Goal: Task Accomplishment & Management: Manage account settings

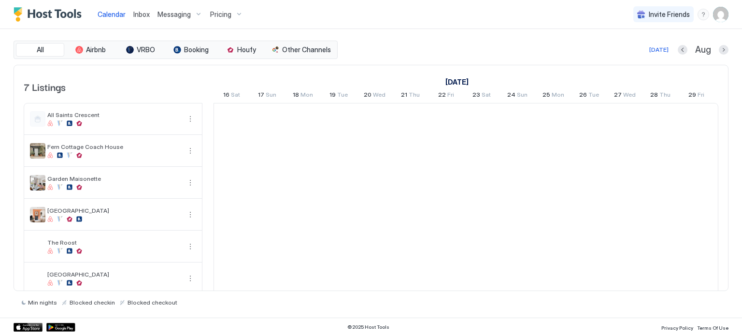
scroll to position [0, 537]
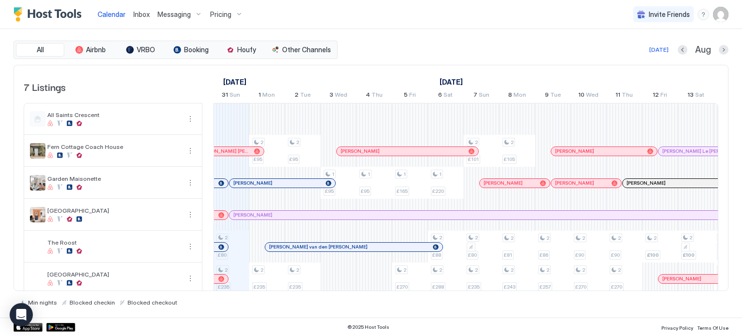
click at [222, 12] on span "Pricing" at bounding box center [220, 14] width 21 height 9
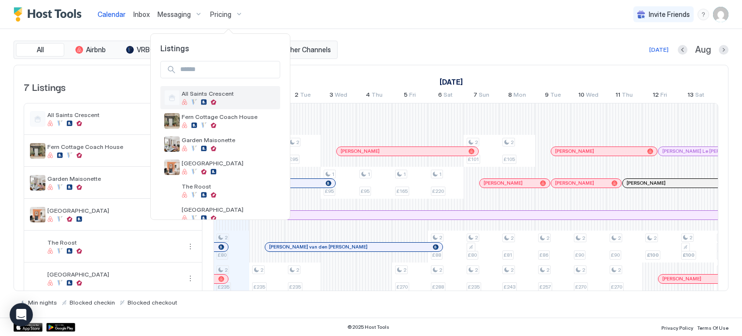
click at [238, 98] on div "All Saints Crescent" at bounding box center [229, 97] width 95 height 15
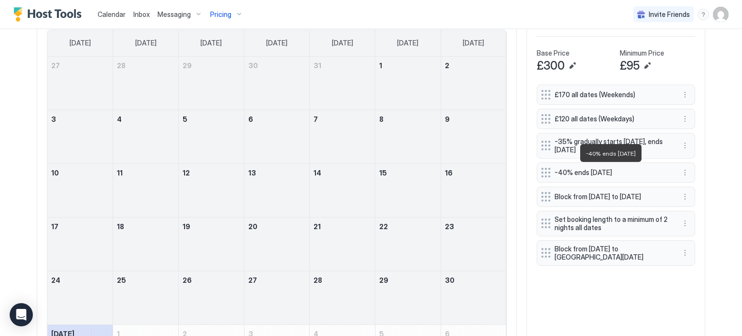
scroll to position [257, 0]
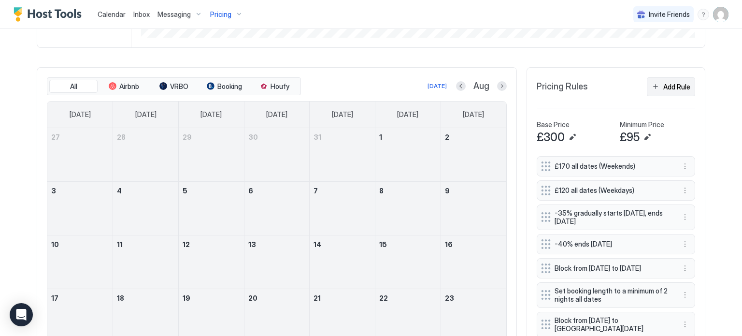
click at [659, 77] on button "Add Rule" at bounding box center [671, 86] width 48 height 19
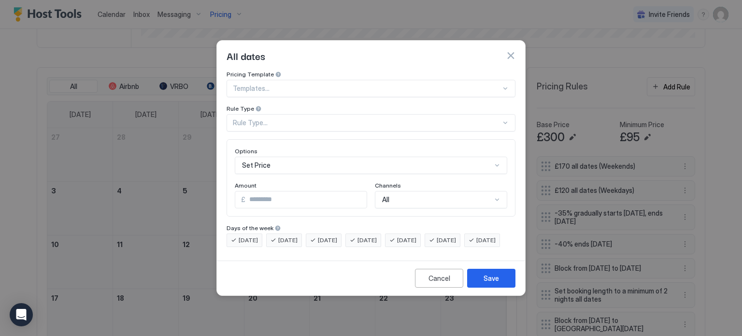
click at [307, 84] on div at bounding box center [367, 88] width 268 height 9
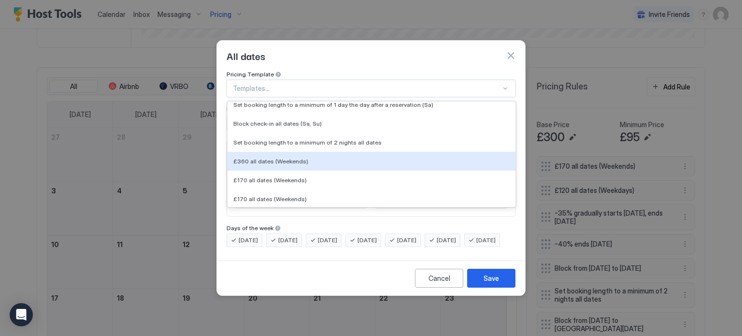
scroll to position [212, 0]
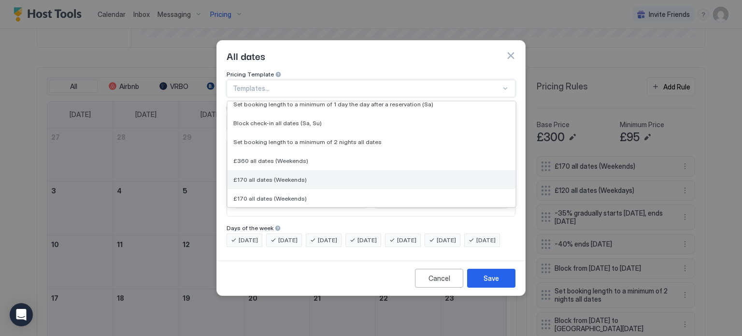
click at [324, 176] on div "£170 all dates (Weekends)" at bounding box center [371, 179] width 276 height 7
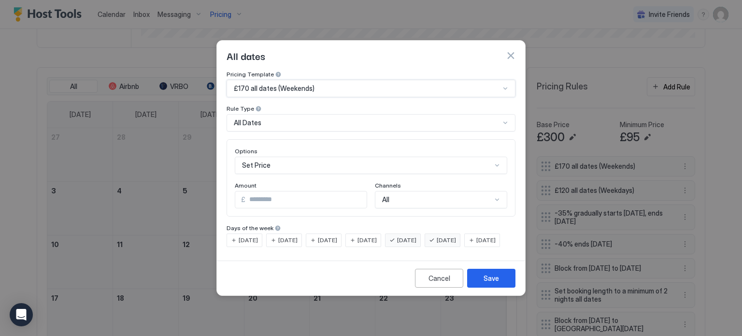
click at [288, 118] on div "All Dates" at bounding box center [367, 122] width 266 height 9
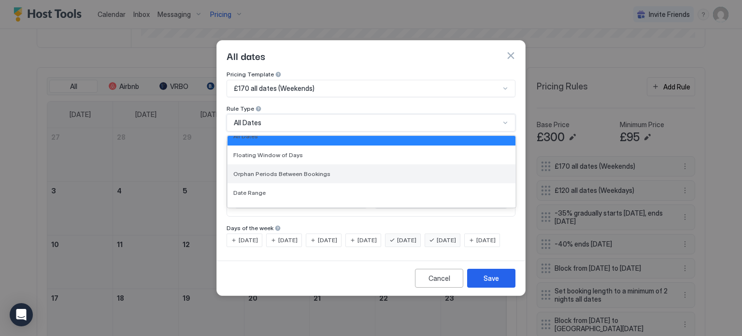
scroll to position [0, 0]
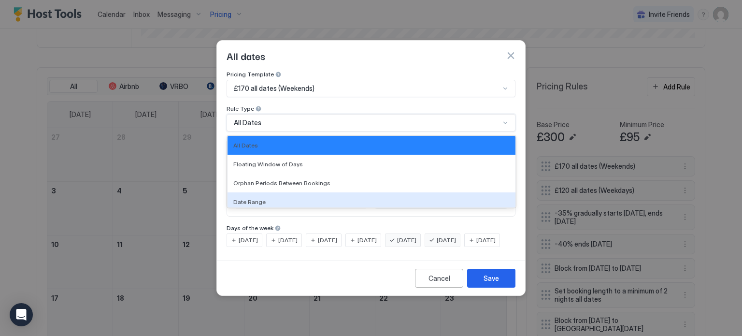
click at [338, 224] on div "Days of the week" at bounding box center [371, 228] width 289 height 9
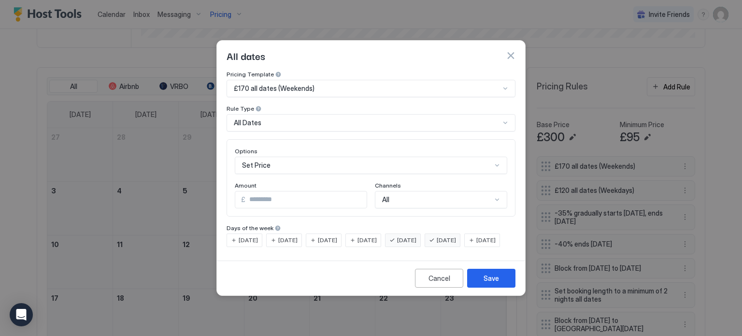
click at [271, 193] on input "***" at bounding box center [306, 199] width 121 height 16
type input "***"
click at [426, 247] on div "[DATE] [DATE] [DATE] [DATE] [DATE] [DATE] [DATE]" at bounding box center [371, 240] width 289 height 14
click at [396, 84] on div "£170 all dates (Weekends)" at bounding box center [367, 88] width 266 height 9
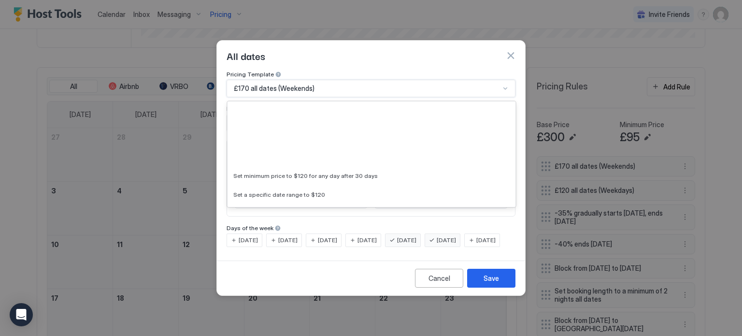
scroll to position [116, 0]
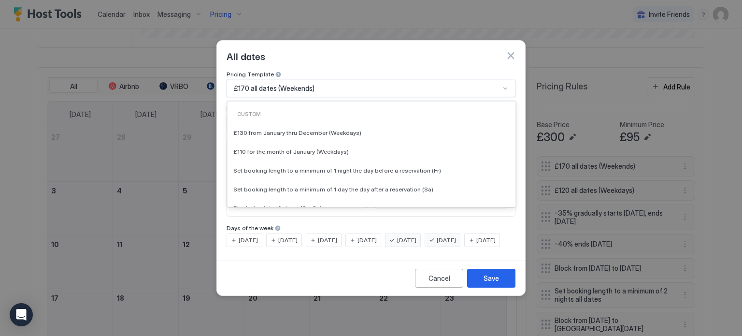
click at [396, 84] on div "£170 all dates (Weekends)" at bounding box center [367, 88] width 266 height 9
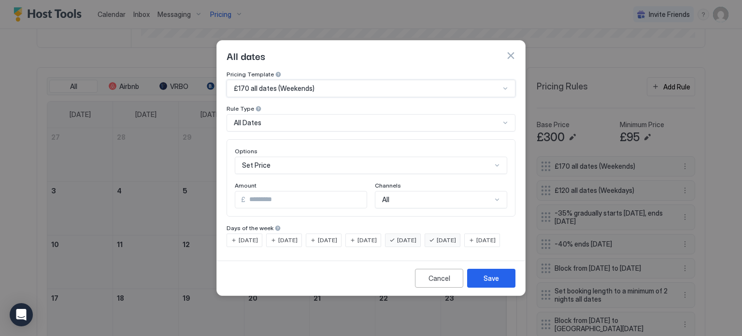
click at [398, 86] on div "£170 all dates (Weekends)" at bounding box center [371, 88] width 289 height 17
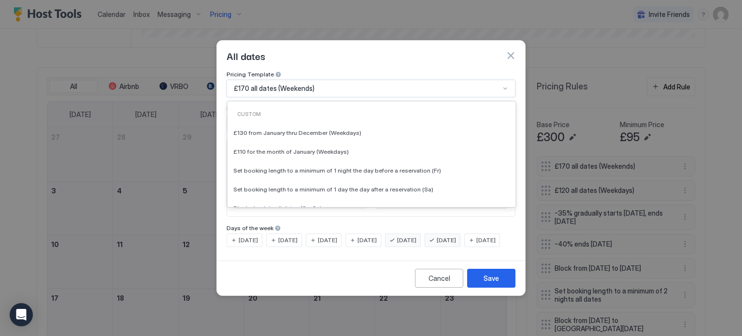
click at [398, 86] on div "£170 all dates (Weekends)" at bounding box center [371, 88] width 289 height 17
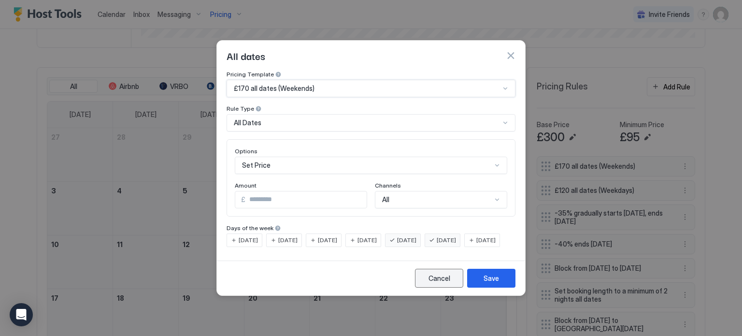
click at [444, 283] on div "Cancel" at bounding box center [440, 278] width 22 height 10
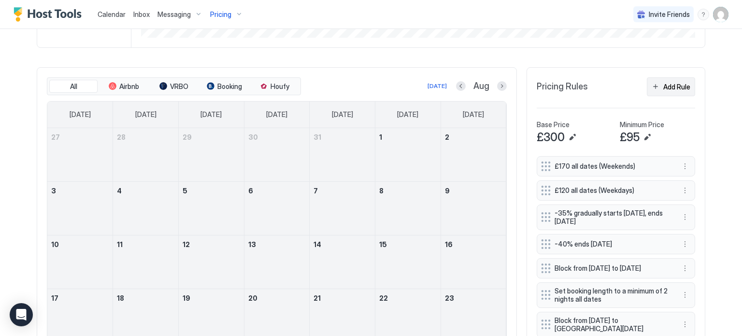
click at [677, 86] on div "Add Rule" at bounding box center [677, 87] width 27 height 10
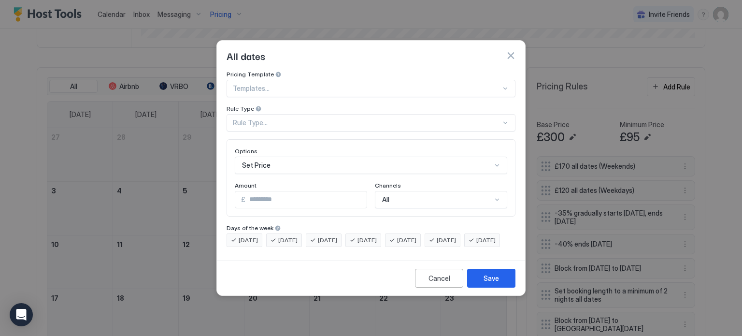
click at [366, 157] on div "Set Price" at bounding box center [371, 165] width 273 height 17
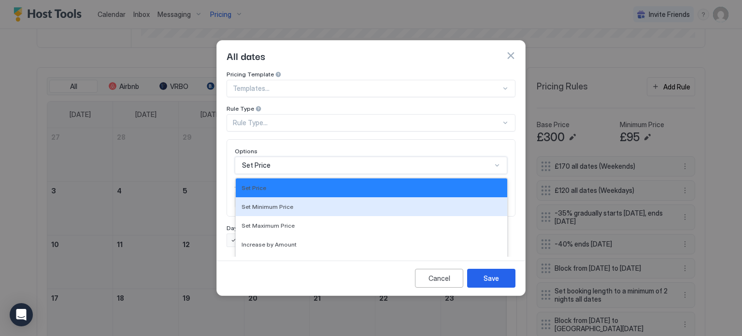
scroll to position [50, 0]
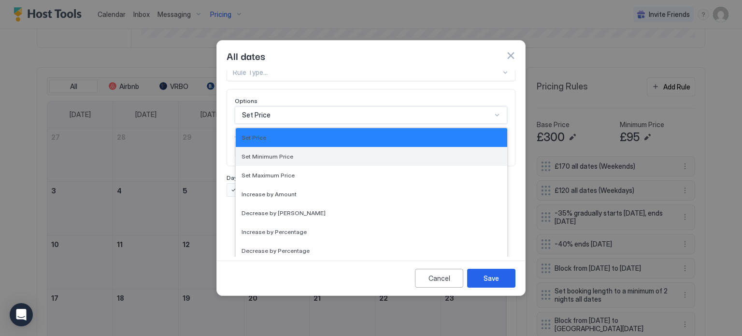
click at [333, 153] on div "Set Minimum Price" at bounding box center [372, 156] width 260 height 7
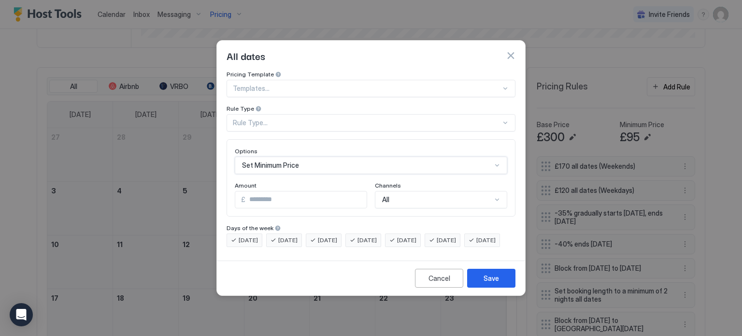
click at [299, 191] on input "*" at bounding box center [306, 199] width 121 height 16
type input "***"
click at [249, 236] on span "[DATE]" at bounding box center [248, 240] width 19 height 9
click at [286, 236] on span "[DATE]" at bounding box center [287, 240] width 19 height 9
click at [337, 236] on span "[DATE]" at bounding box center [327, 240] width 19 height 9
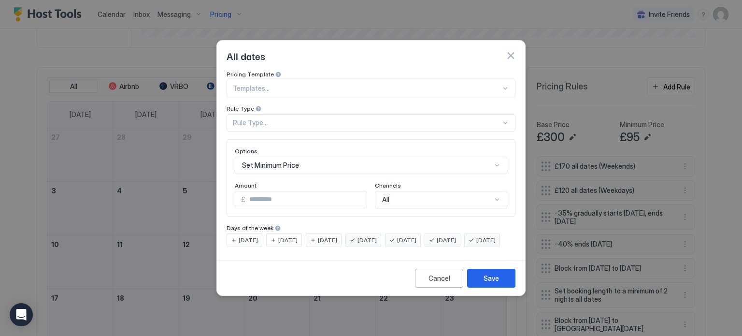
click at [377, 236] on span "[DATE]" at bounding box center [367, 240] width 19 height 9
click at [477, 245] on span "[DATE]" at bounding box center [486, 240] width 19 height 9
click at [494, 283] on div "Save" at bounding box center [491, 278] width 15 height 10
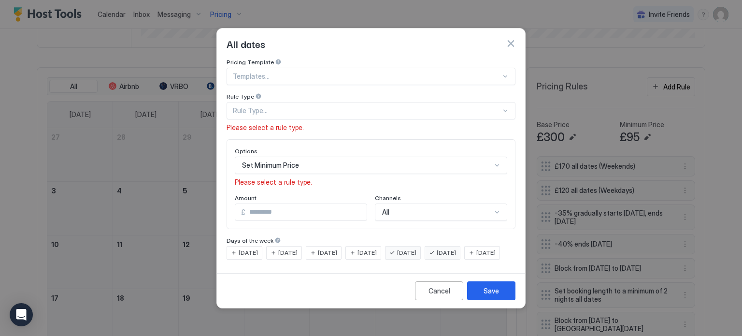
click at [312, 107] on div "Rule Type..." at bounding box center [371, 110] width 289 height 17
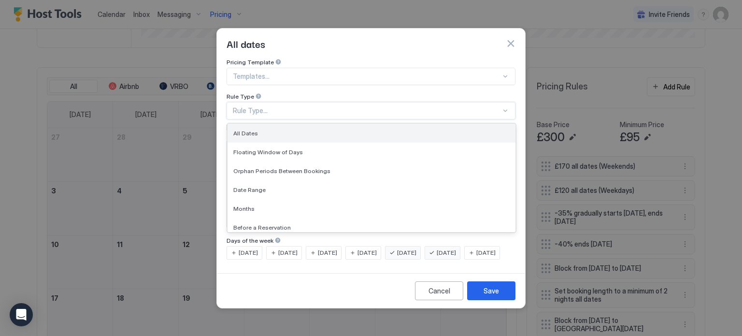
click at [303, 130] on div "All Dates" at bounding box center [371, 133] width 276 height 7
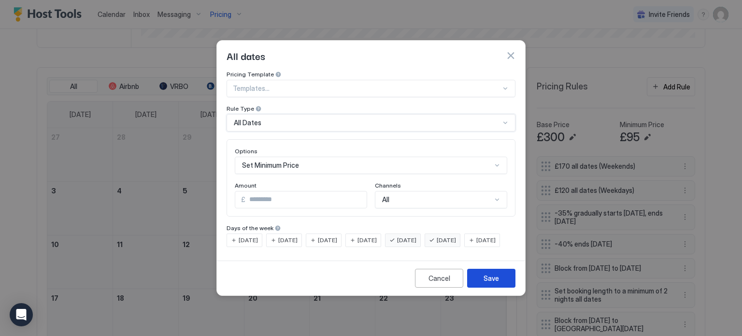
click at [496, 283] on div "Save" at bounding box center [491, 278] width 15 height 10
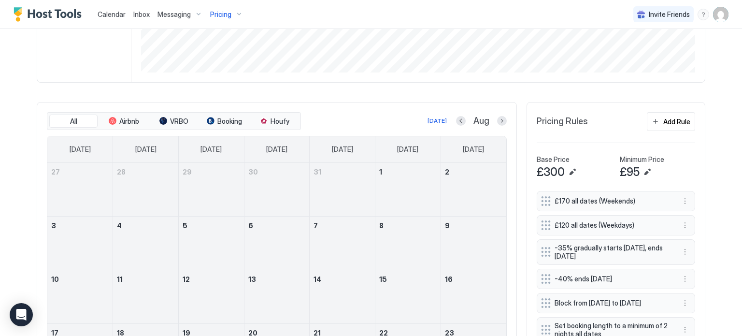
scroll to position [224, 0]
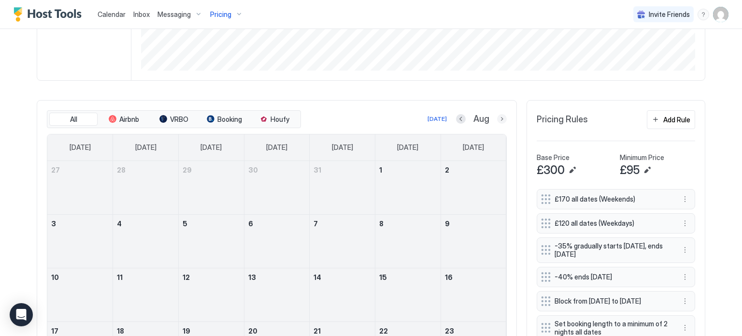
click at [504, 117] on button "Next month" at bounding box center [502, 119] width 10 height 10
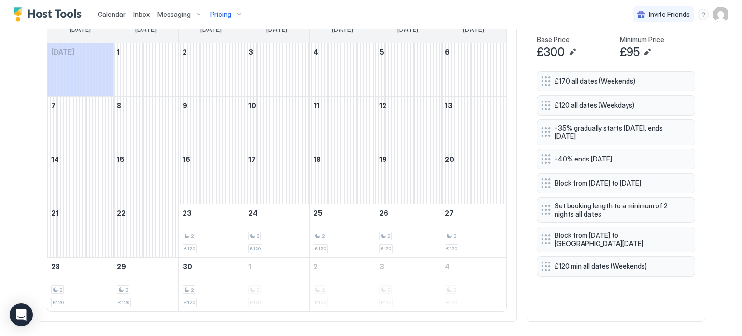
scroll to position [0, 0]
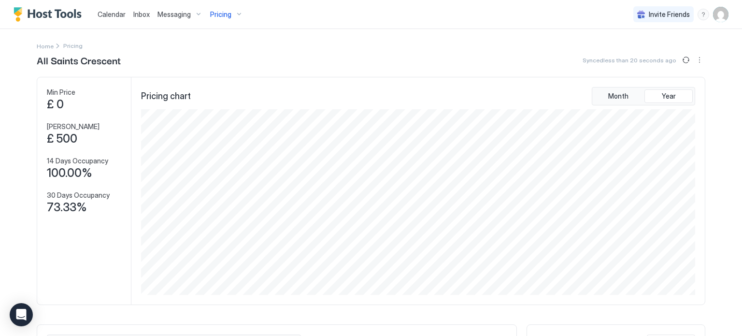
click at [723, 18] on img "User profile" at bounding box center [720, 14] width 15 height 15
click at [692, 58] on div "Settings" at bounding box center [667, 54] width 123 height 17
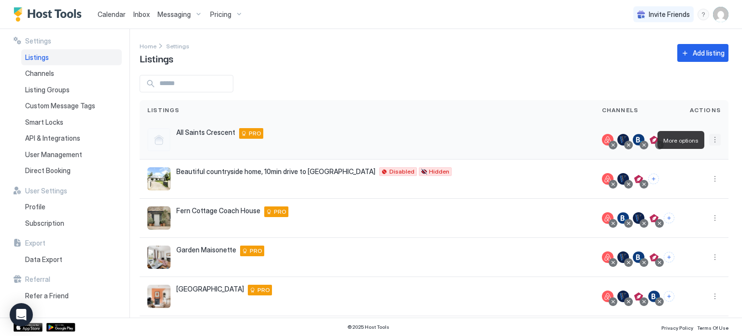
click at [715, 139] on button "More options" at bounding box center [716, 140] width 12 height 12
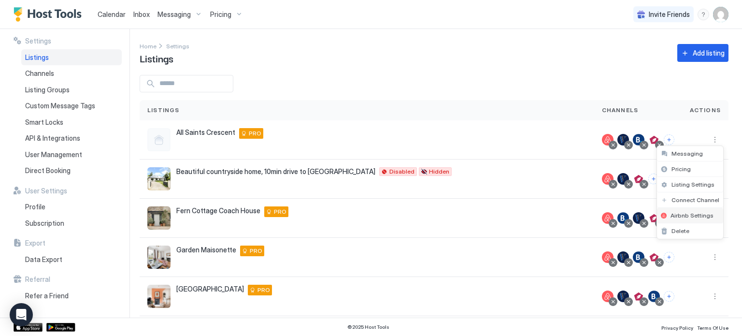
click at [701, 215] on span "Airbnb Settings" at bounding box center [692, 215] width 43 height 7
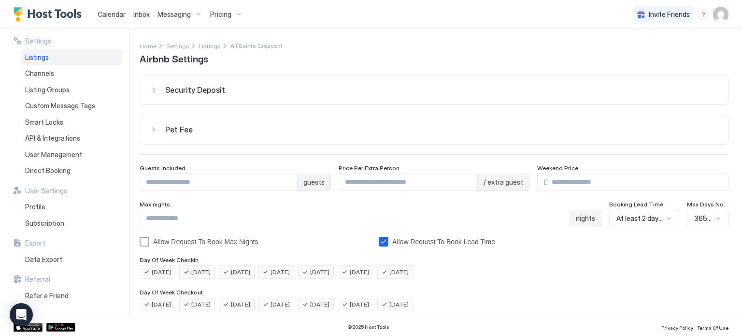
click at [121, 13] on span "Calendar" at bounding box center [112, 14] width 28 height 8
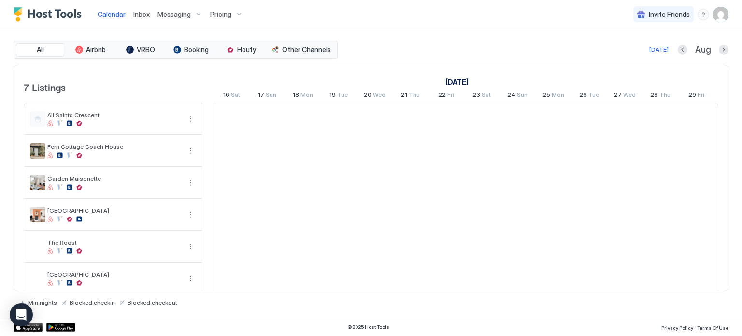
scroll to position [0, 537]
